Goal: Go to known website: Go to known website

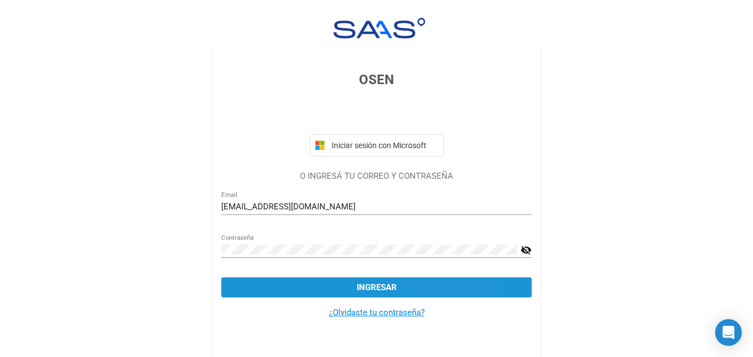
click at [404, 281] on button "Ingresar" at bounding box center [376, 288] width 310 height 20
click at [358, 286] on span "Ingresar" at bounding box center [377, 288] width 40 height 10
